Goal: Information Seeking & Learning: Check status

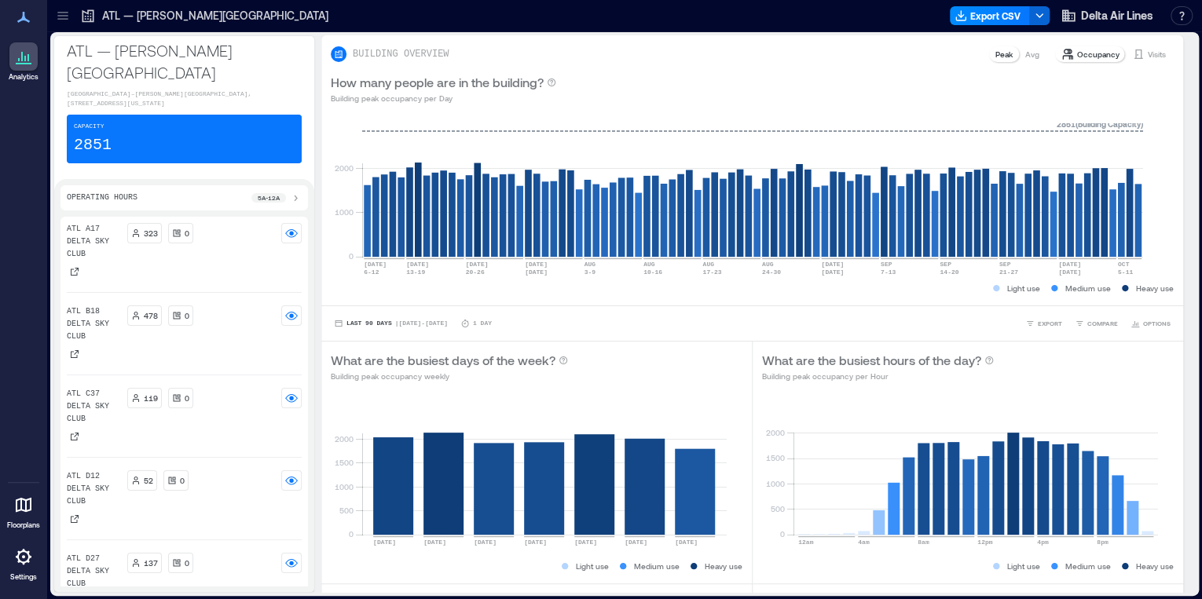
click at [55, 12] on icon at bounding box center [63, 16] width 16 height 16
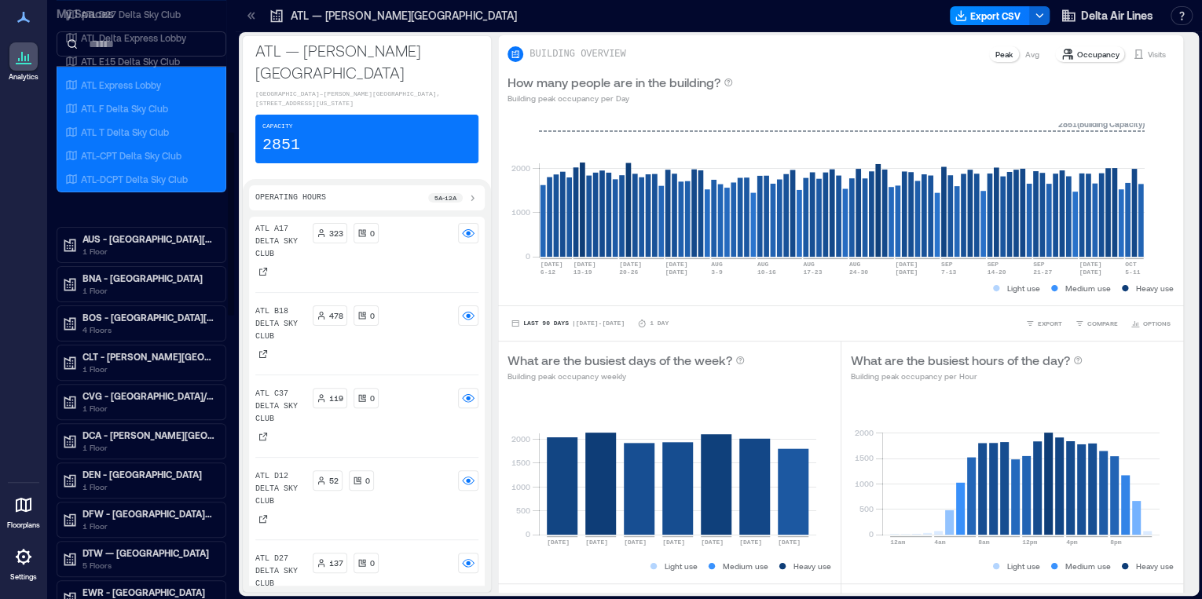
scroll to position [440, 0]
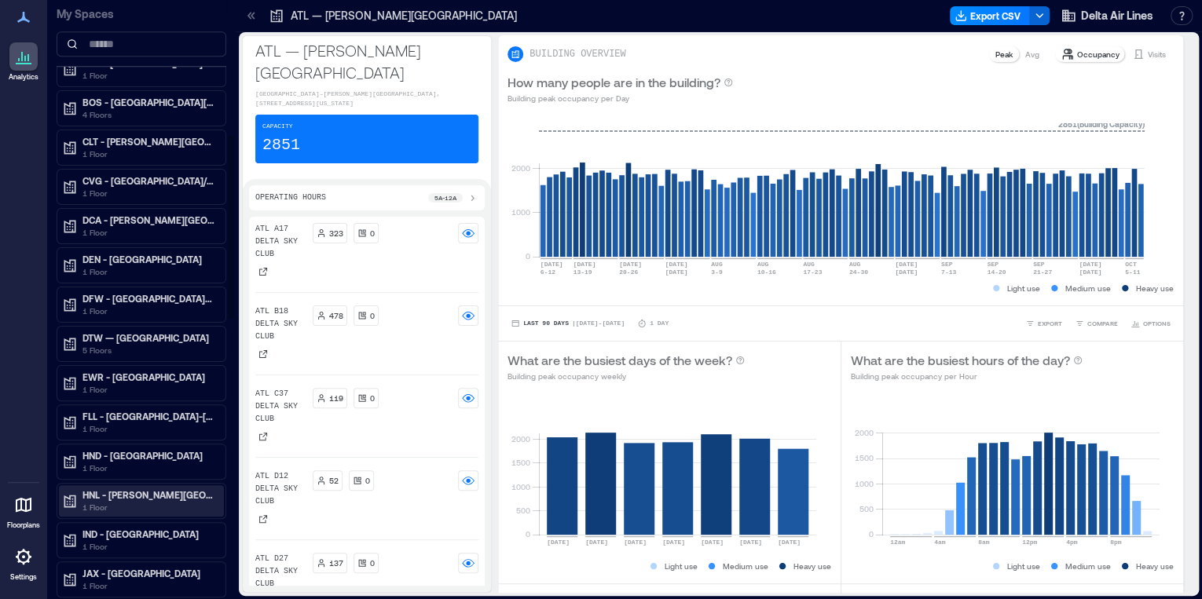
click at [119, 491] on p "HNL - Daniel K. Inouye International Airport" at bounding box center [148, 494] width 132 height 13
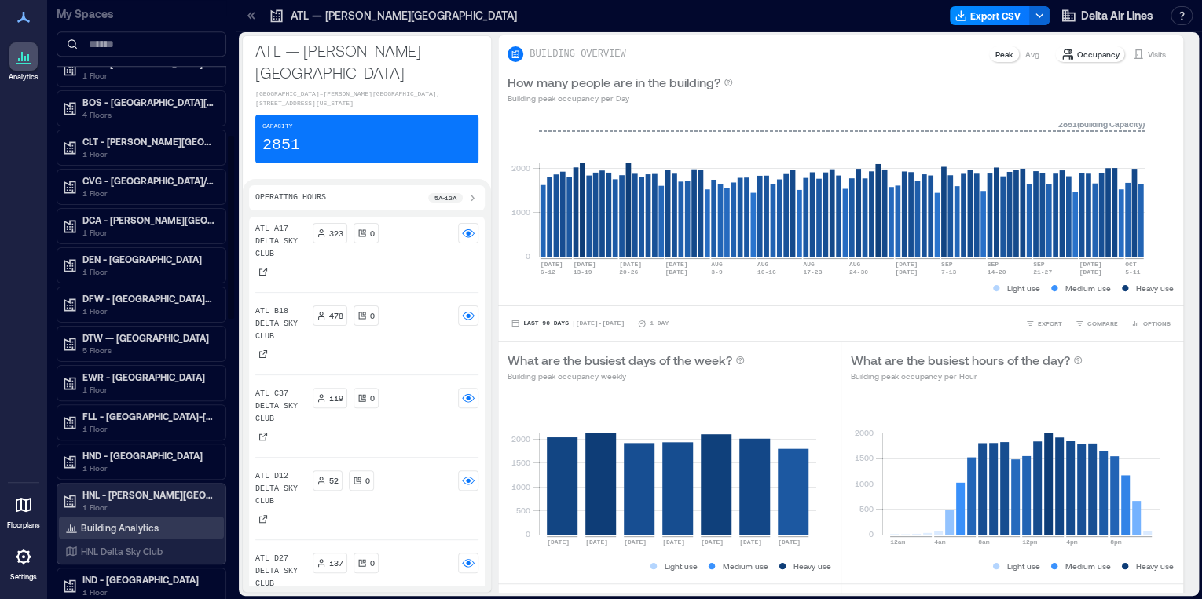
click at [123, 521] on p "Building Analytics" at bounding box center [120, 527] width 78 height 13
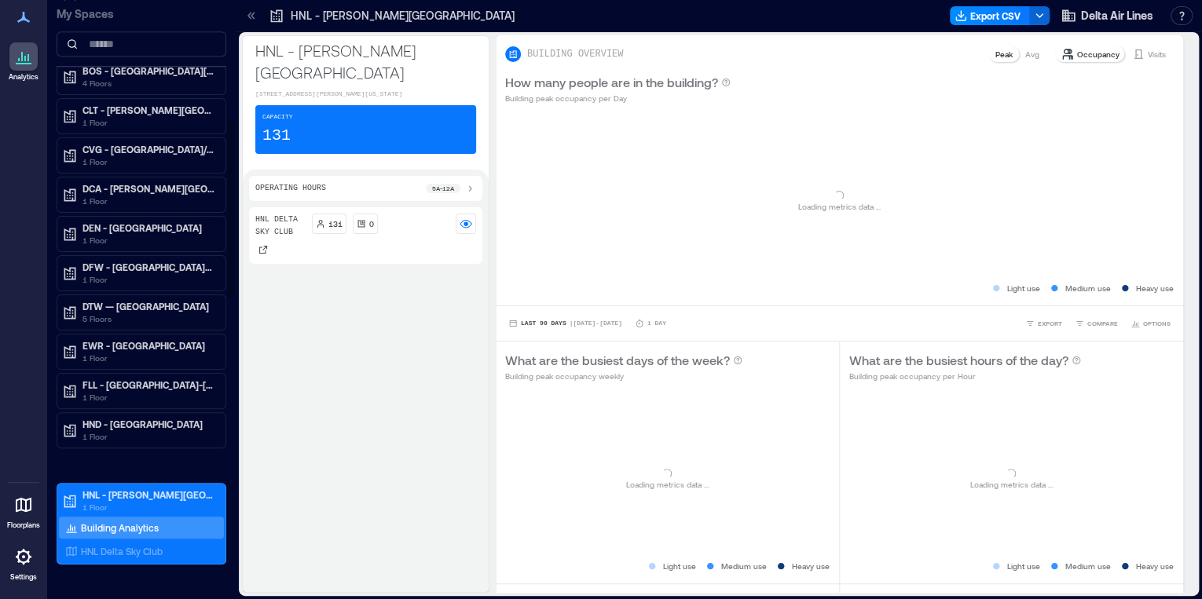
scroll to position [408, 0]
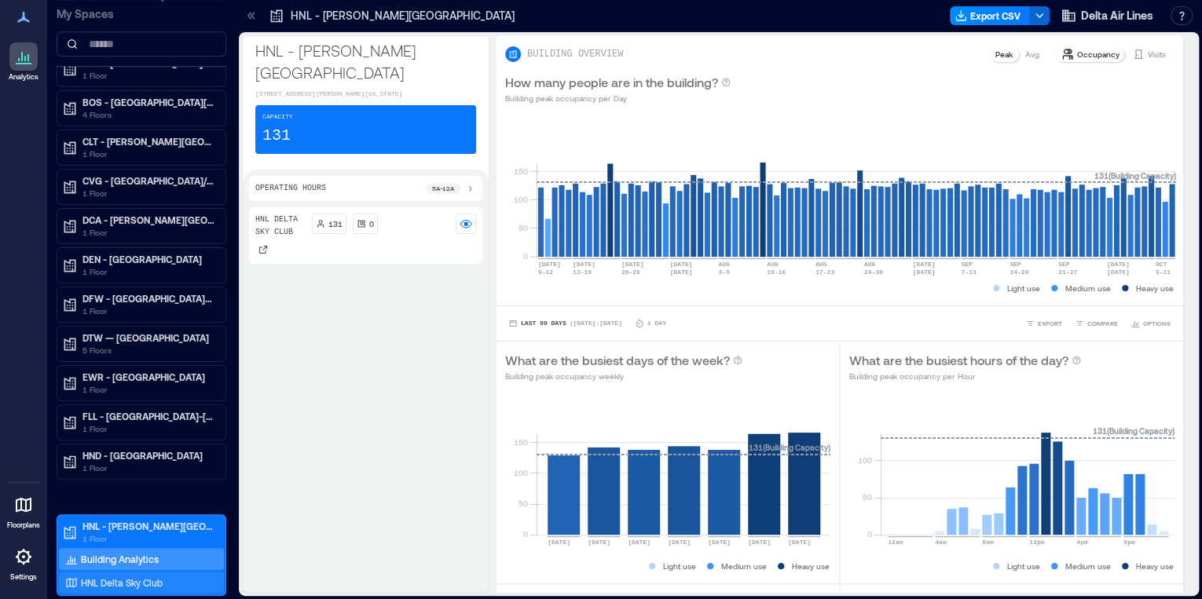
click at [162, 578] on p "HNL Delta Sky Club" at bounding box center [122, 582] width 82 height 13
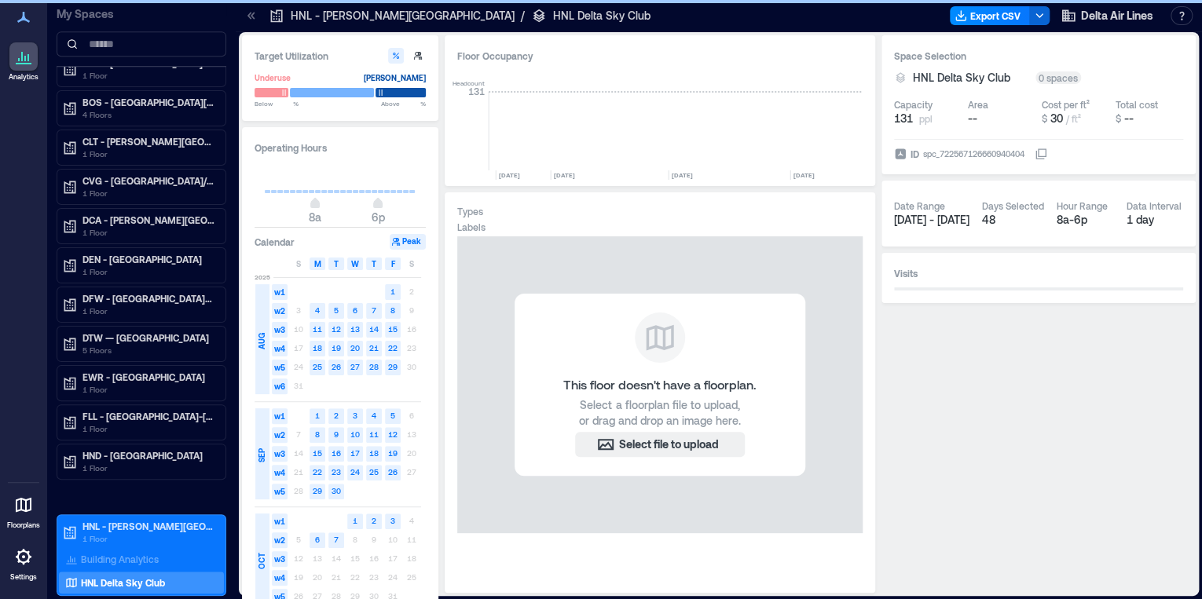
scroll to position [0, 8205]
click at [1040, 156] on icon at bounding box center [1040, 154] width 13 height 13
